Goal: Information Seeking & Learning: Find specific page/section

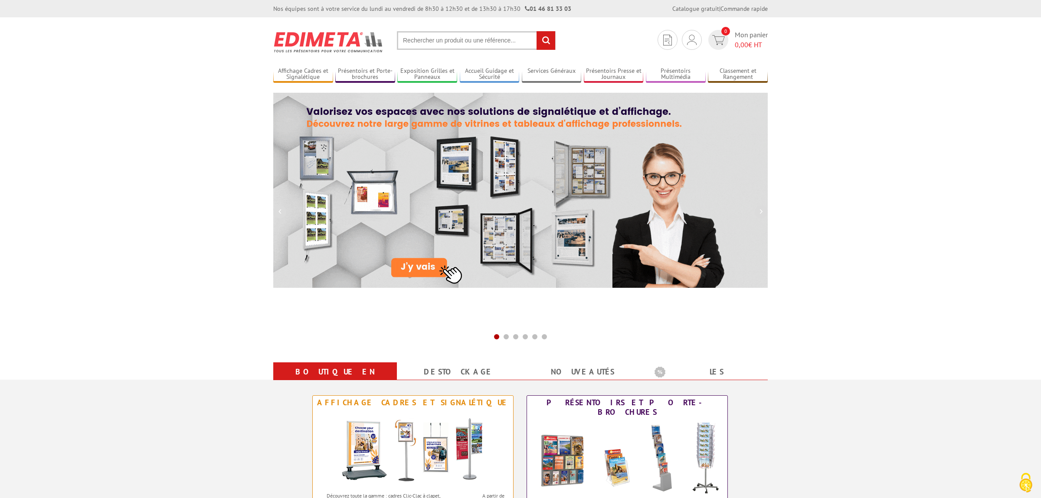
click at [683, 34] on div "Je me connecte Nouveau client ? Inscrivez-vous 0 Mon panier 0,00 € HT" at bounding box center [712, 40] width 114 height 20
click at [688, 34] on div "Je me connecte Nouveau client ? Inscrivez-vous" at bounding box center [692, 40] width 20 height 20
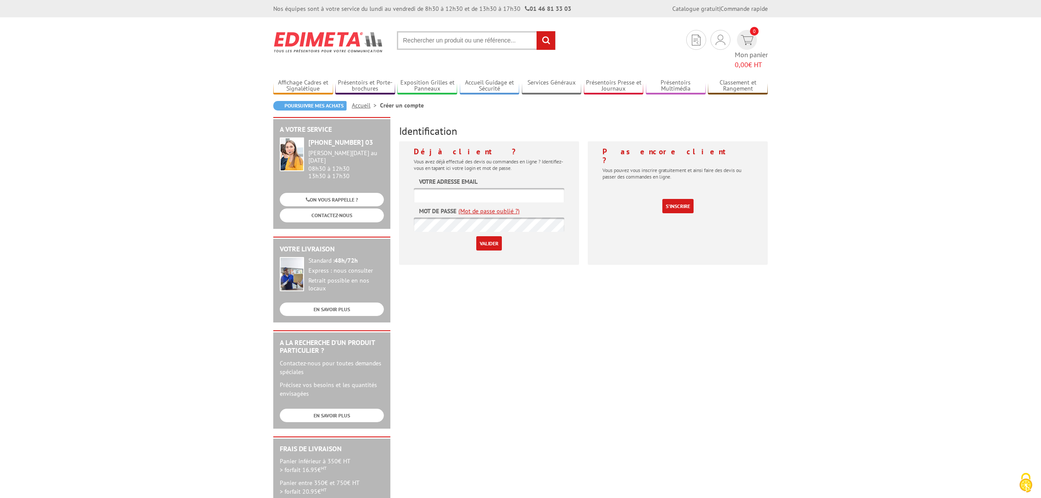
click at [483, 188] on input "text" at bounding box center [489, 195] width 150 height 14
click at [438, 188] on input "text" at bounding box center [489, 195] width 150 height 14
type input "[PERSON_NAME][EMAIL_ADDRESS][DOMAIN_NAME]"
click at [458, 207] on link "(Mot de passe oublié ?)" at bounding box center [488, 211] width 61 height 9
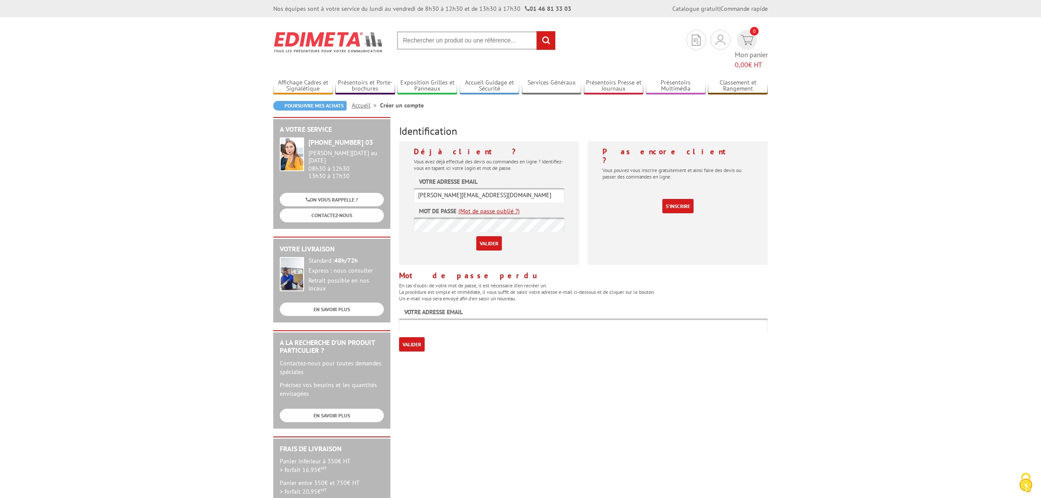
drag, startPoint x: 518, startPoint y: 182, endPoint x: 382, endPoint y: 164, distance: 137.3
click at [414, 188] on input "[PERSON_NAME][EMAIL_ADDRESS][DOMAIN_NAME]" at bounding box center [489, 195] width 150 height 14
click at [476, 236] on input "Valider" at bounding box center [489, 243] width 26 height 14
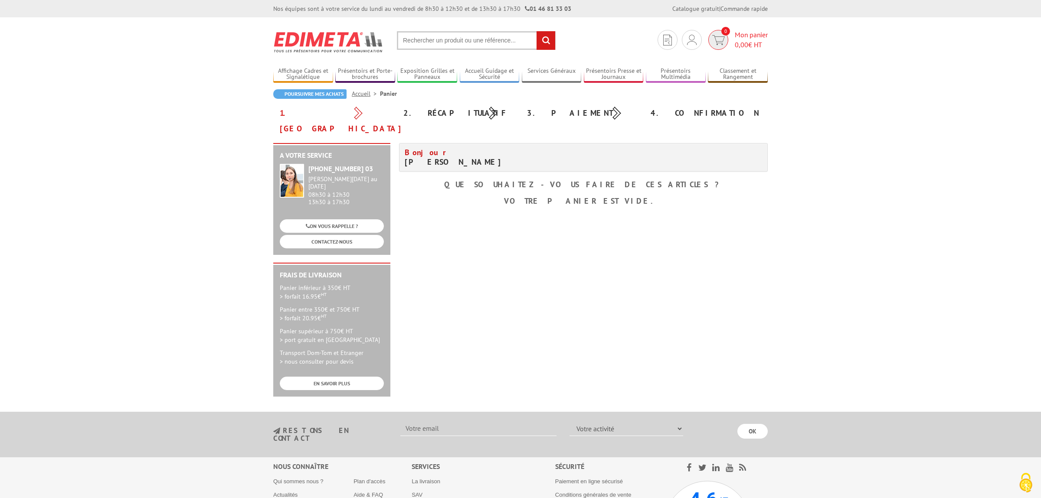
click at [732, 42] on link "0 Mon panier 0,00 € HT" at bounding box center [737, 40] width 62 height 20
click at [685, 69] on link "Mes devis & commandes" at bounding box center [692, 69] width 92 height 10
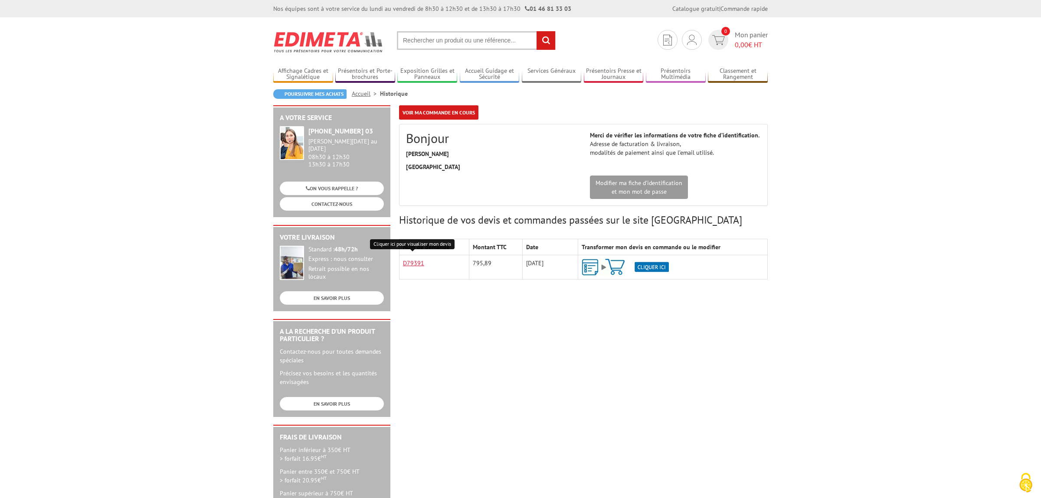
click at [417, 266] on link "D79391" at bounding box center [413, 263] width 21 height 8
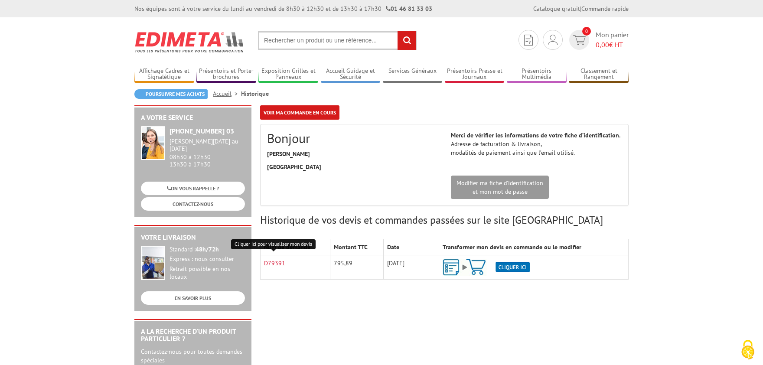
click at [384, 41] on input "text" at bounding box center [337, 40] width 159 height 19
paste input "214335"
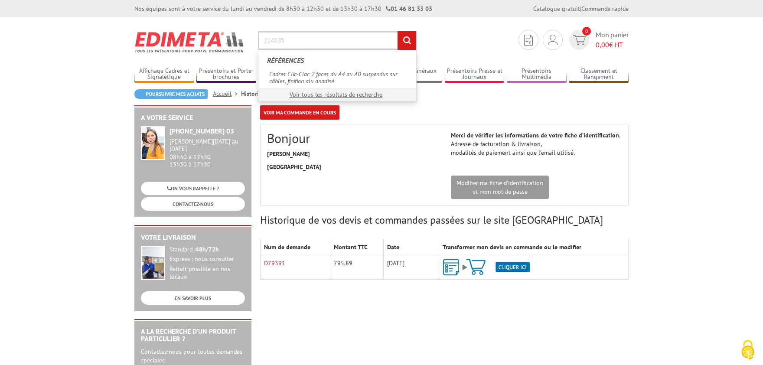
type input "214335"
click at [398, 31] on input "rechercher" at bounding box center [407, 40] width 19 height 19
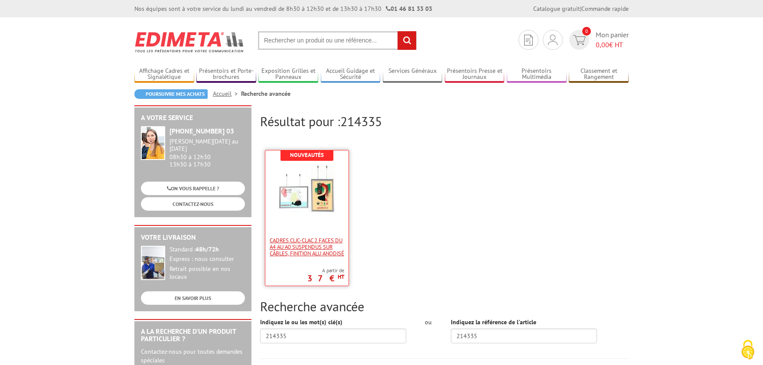
click at [323, 242] on span "Cadres Clic-Clac 2 faces du A4 au A0 suspendus sur câbles, finition alu anodisé" at bounding box center [307, 247] width 75 height 20
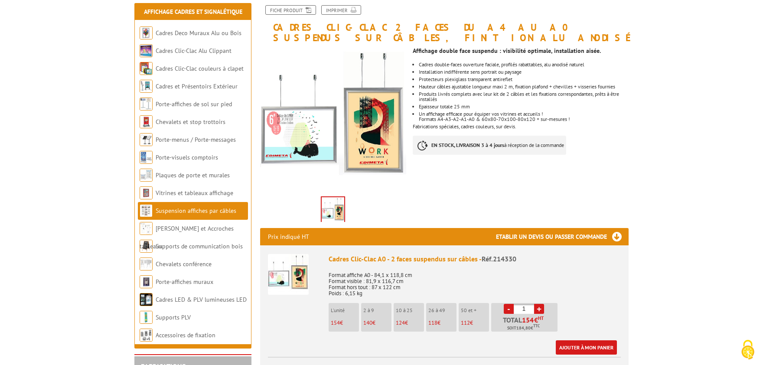
scroll to position [143, 0]
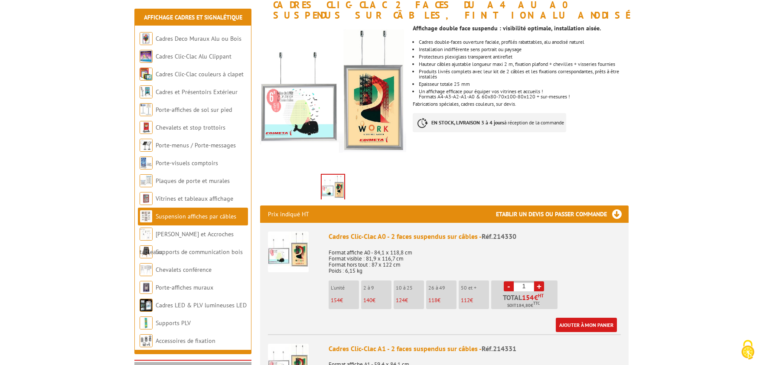
click at [198, 220] on link "Suspension affiches par câbles" at bounding box center [196, 217] width 81 height 8
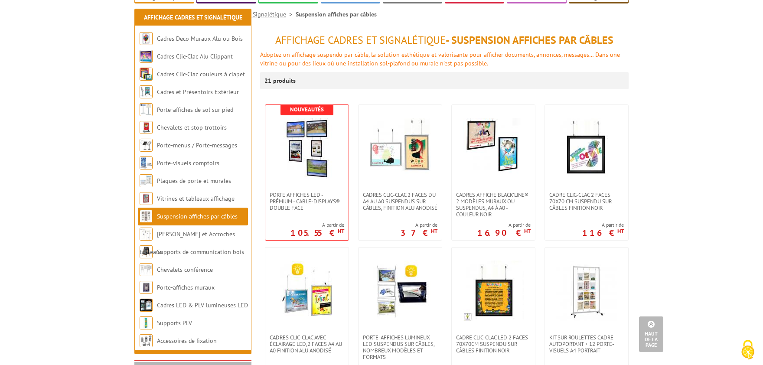
scroll to position [48, 0]
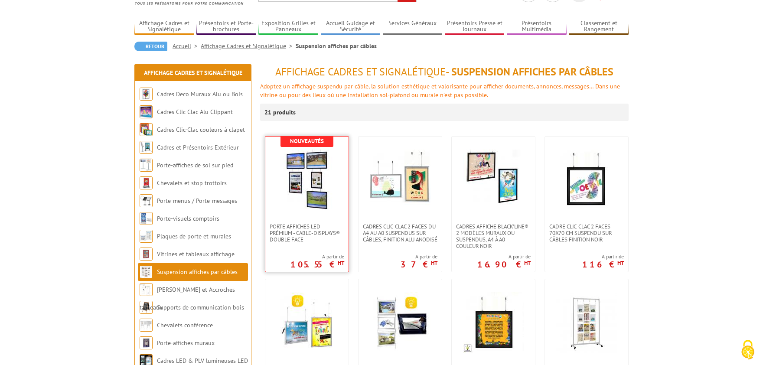
click at [294, 170] on img at bounding box center [307, 180] width 61 height 61
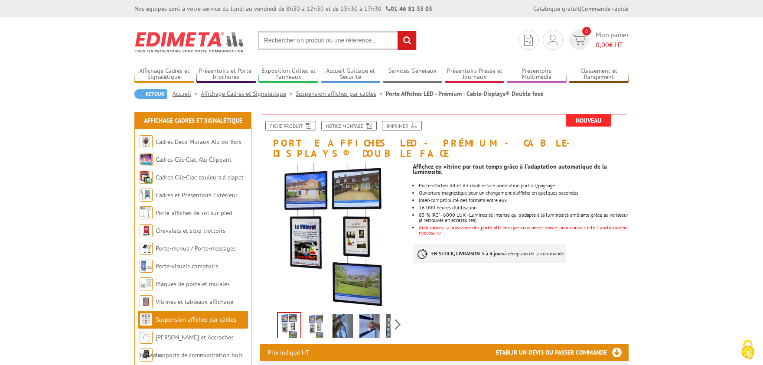
click at [258, 37] on section "Mon compte Mes devis & commandes Déconnexion 0 Mon panier 0,00 € HT rechercher" at bounding box center [381, 37] width 494 height 41
paste input "214335"
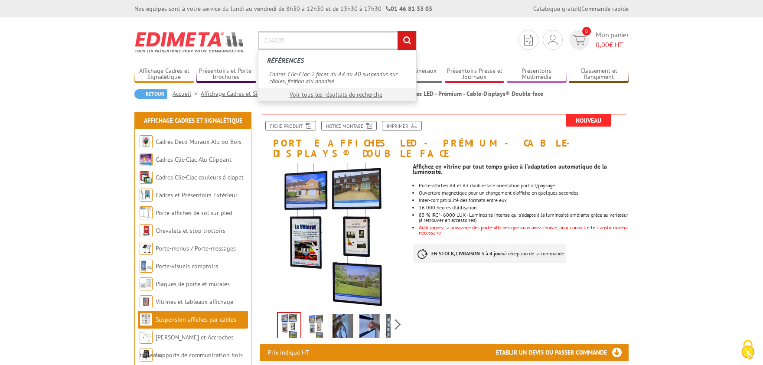
type input "214335"
click at [398, 31] on input "rechercher" at bounding box center [407, 40] width 19 height 19
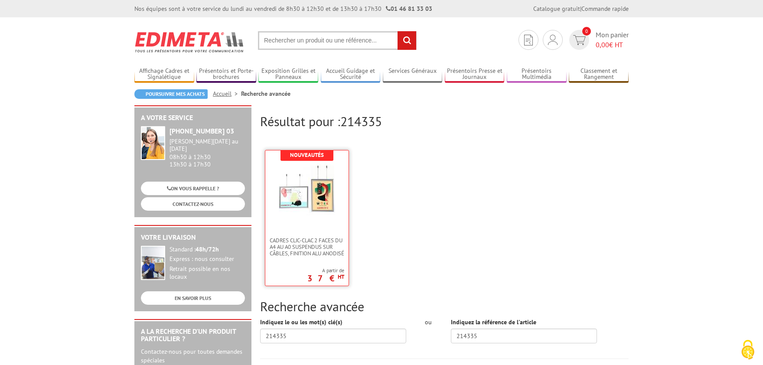
click at [322, 192] on img at bounding box center [307, 192] width 56 height 56
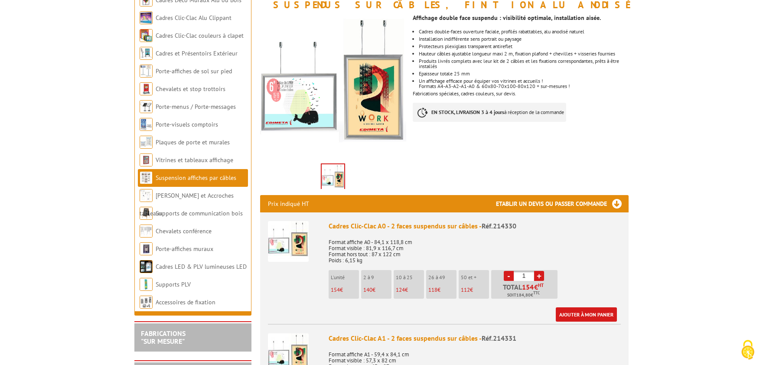
scroll to position [143, 0]
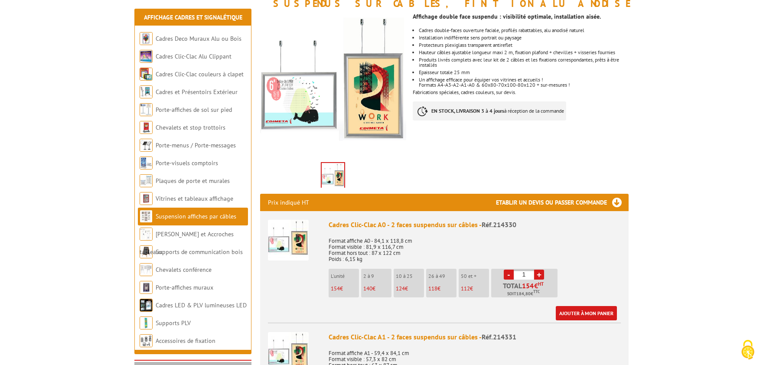
click at [183, 216] on link "Suspension affiches par câbles" at bounding box center [196, 217] width 81 height 8
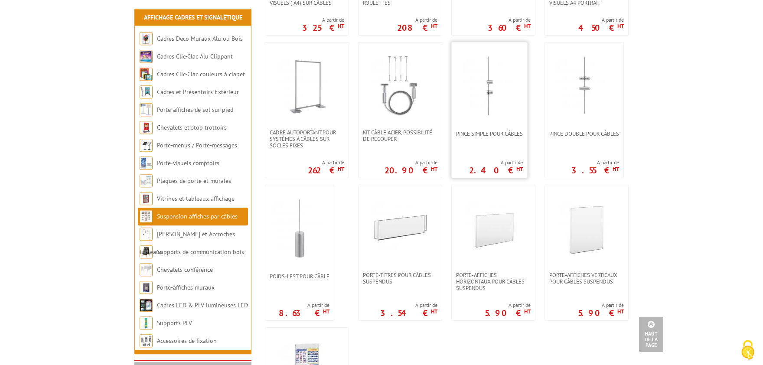
scroll to position [572, 0]
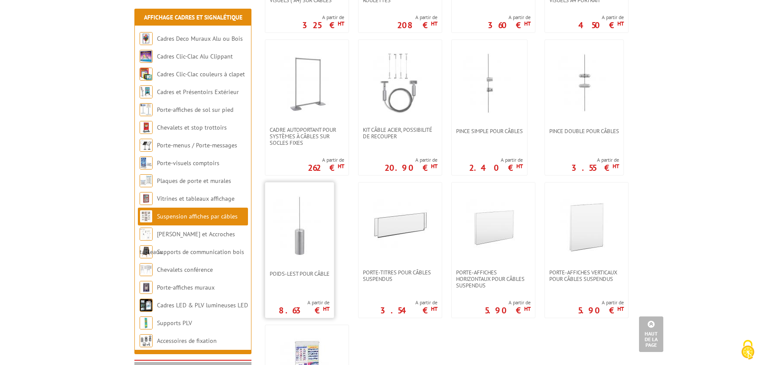
click at [304, 227] on img at bounding box center [299, 226] width 61 height 61
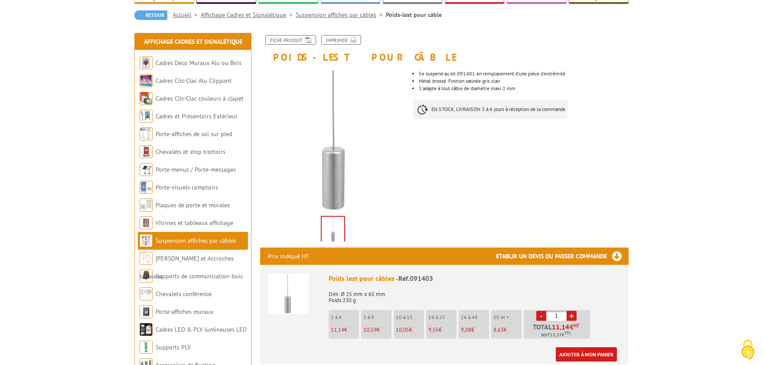
scroll to position [100, 0]
